Goal: Task Accomplishment & Management: Use online tool/utility

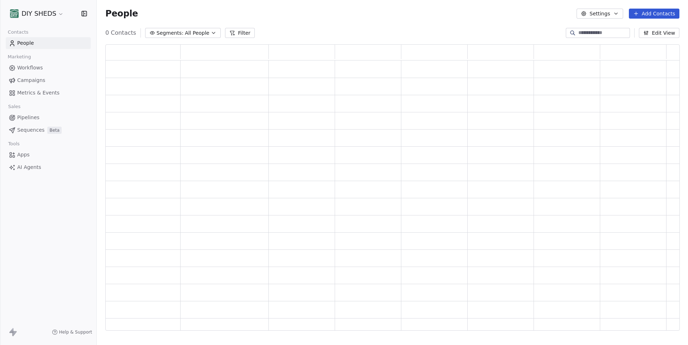
scroll to position [287, 574]
click at [32, 68] on span "Workflows" at bounding box center [30, 68] width 26 height 8
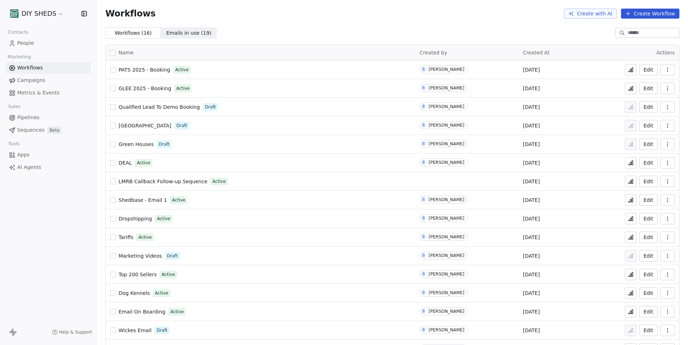
click at [631, 70] on icon at bounding box center [630, 70] width 1 height 3
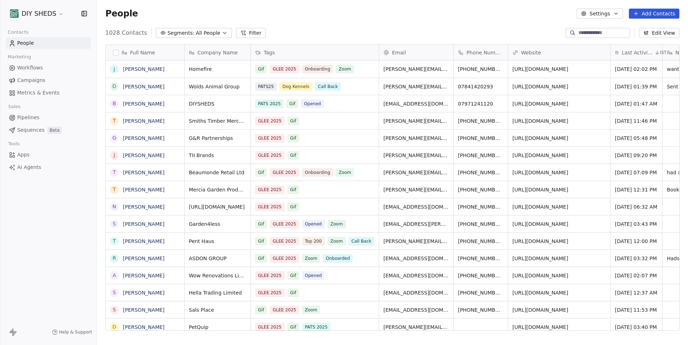
scroll to position [304, 591]
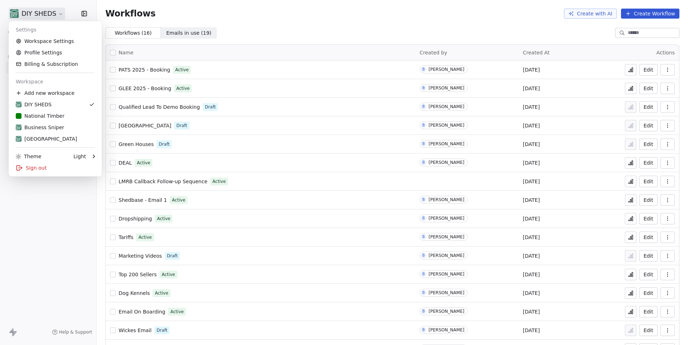
click at [32, 14] on html "DIY SHEDS Contacts People Marketing Workflows Campaigns Metrics & Events Sales …" at bounding box center [344, 172] width 688 height 345
click at [361, 29] on html "DIY SHEDS Contacts People Marketing Workflows Campaigns Metrics & Events Sales …" at bounding box center [344, 172] width 688 height 345
click at [53, 12] on html "DIY SHEDS Contacts People Marketing Workflows Campaigns Metrics & Events Sales …" at bounding box center [344, 172] width 688 height 345
click at [42, 118] on div "N National Timber" at bounding box center [40, 116] width 49 height 7
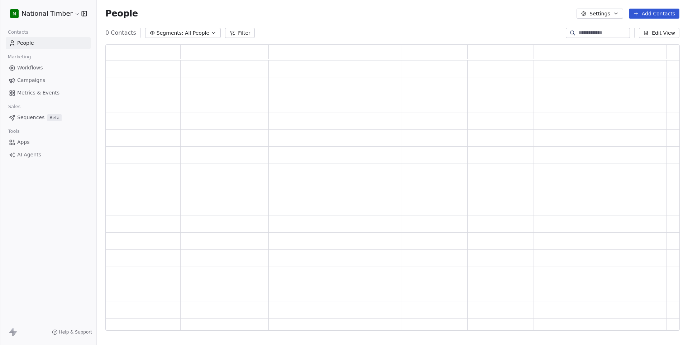
scroll to position [287, 574]
click at [46, 70] on link "Workflows" at bounding box center [48, 68] width 85 height 12
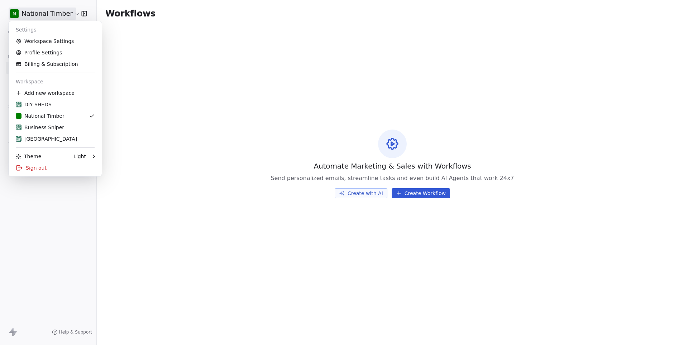
click at [35, 18] on html "N National Timber Contacts People Marketing Workflows Campaigns Metrics & Event…" at bounding box center [344, 172] width 688 height 345
click at [38, 128] on div "Business Sniper" at bounding box center [40, 127] width 48 height 7
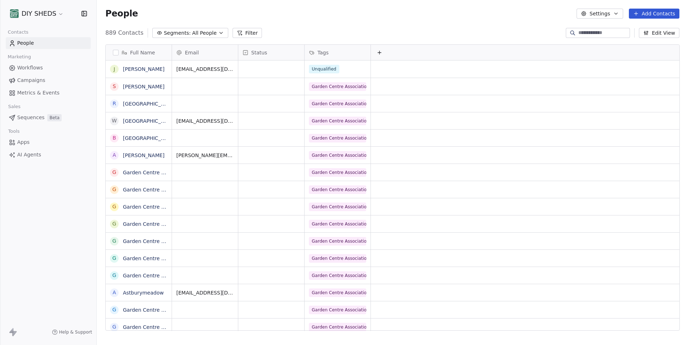
scroll to position [304, 591]
click at [32, 68] on span "Workflows" at bounding box center [30, 68] width 26 height 8
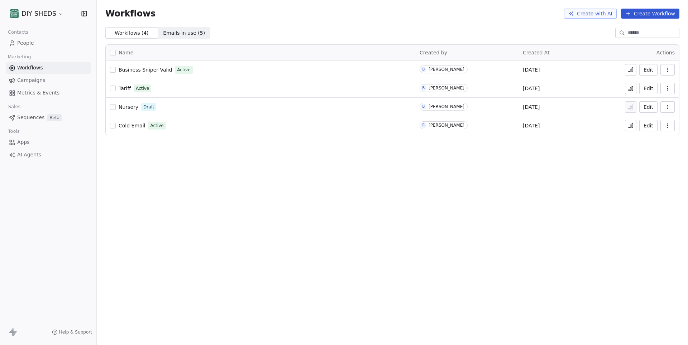
click at [32, 6] on div "DIY SHEDS" at bounding box center [48, 13] width 96 height 27
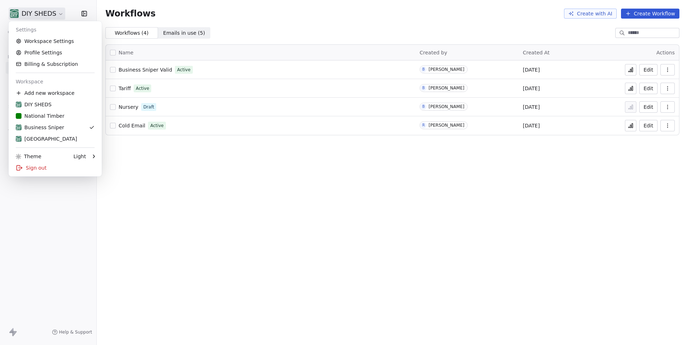
click at [33, 10] on html "DIY SHEDS Contacts People Marketing Workflows Campaigns Metrics & Events Sales …" at bounding box center [344, 172] width 688 height 345
click at [40, 141] on div "[GEOGRAPHIC_DATA]" at bounding box center [46, 138] width 61 height 7
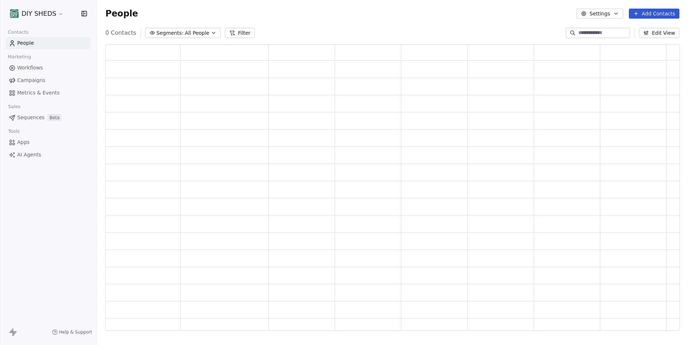
scroll to position [287, 574]
click at [40, 69] on span "Workflows" at bounding box center [30, 68] width 26 height 8
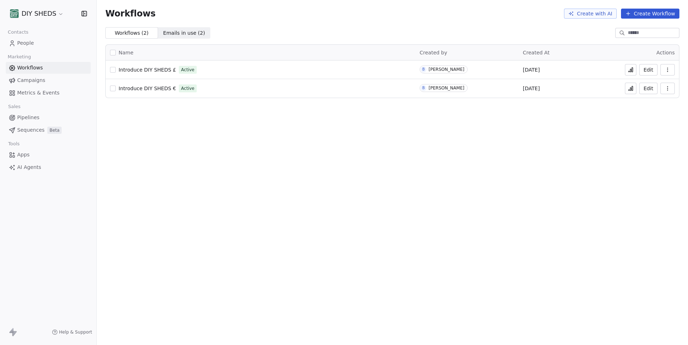
click at [41, 13] on html "DIY SHEDS Contacts People Marketing Workflows Campaigns Metrics & Events Sales …" at bounding box center [344, 172] width 688 height 345
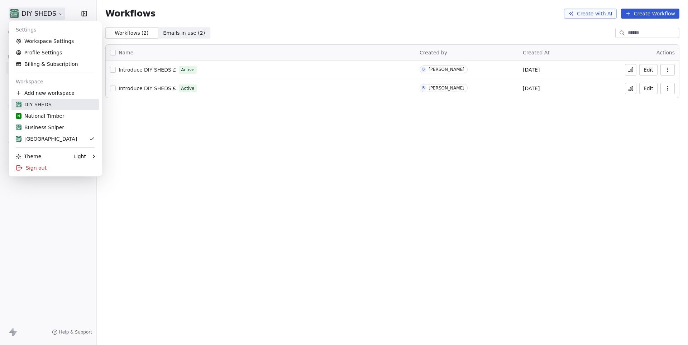
click at [38, 105] on div "DIY SHEDS" at bounding box center [34, 104] width 36 height 7
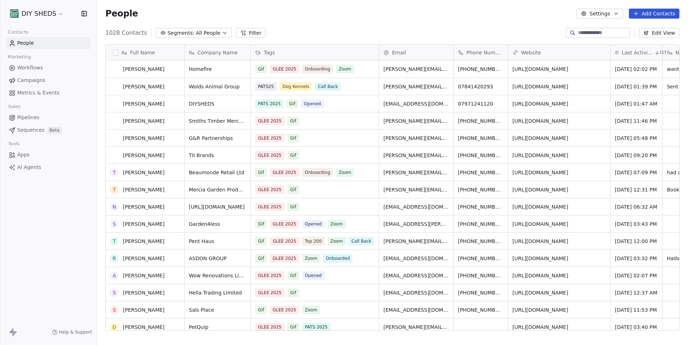
click at [30, 68] on span "Workflows" at bounding box center [30, 68] width 26 height 8
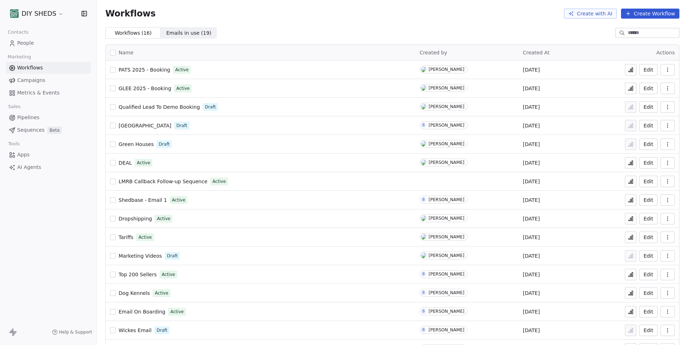
click at [221, 52] on div "Name" at bounding box center [260, 52] width 301 height 7
click at [647, 36] on input at bounding box center [653, 32] width 50 height 7
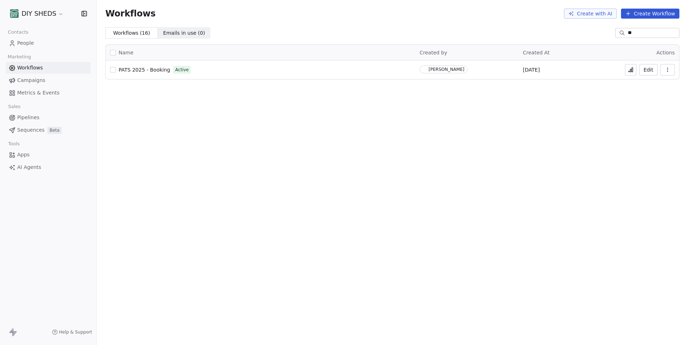
type input "*"
